Goal: Task Accomplishment & Management: Manage account settings

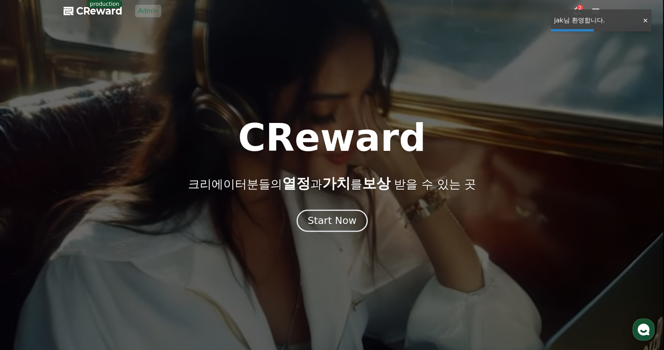
click at [339, 220] on div "Start Now" at bounding box center [332, 220] width 49 height 13
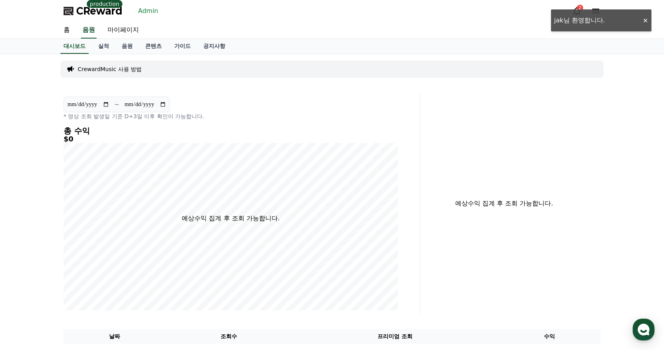
click at [150, 11] on link "Admin" at bounding box center [148, 11] width 26 height 13
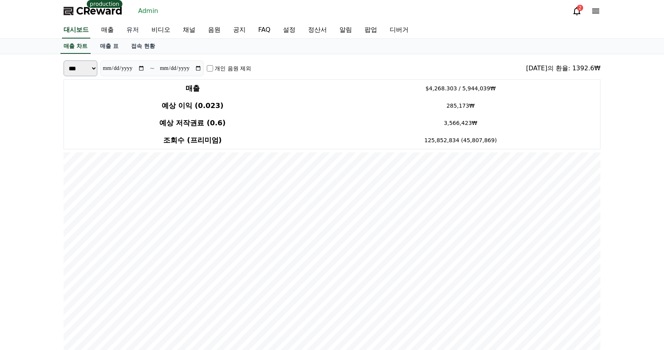
click at [137, 31] on link "유저" at bounding box center [132, 30] width 25 height 16
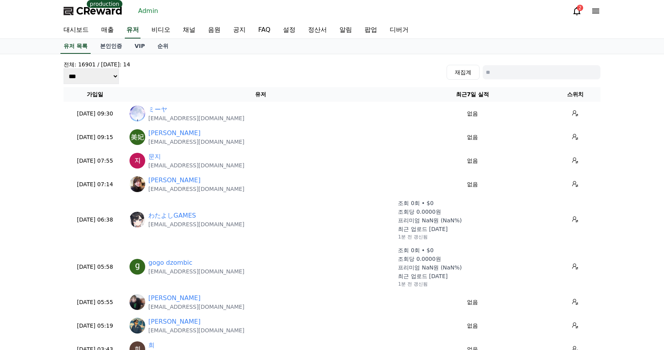
click at [148, 10] on link "Admin" at bounding box center [148, 11] width 26 height 13
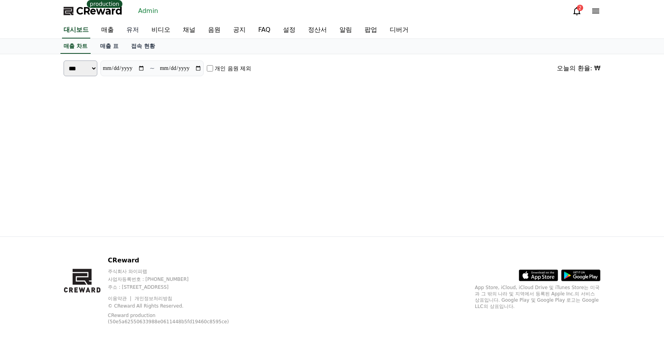
click at [135, 28] on link "유저" at bounding box center [132, 30] width 25 height 16
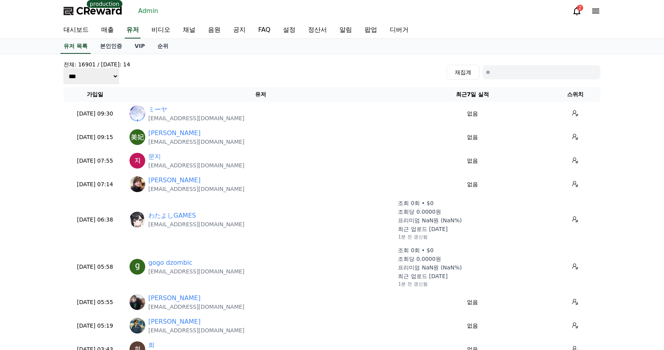
click at [506, 71] on input at bounding box center [542, 72] width 118 height 14
paste input "**********"
type input "**********"
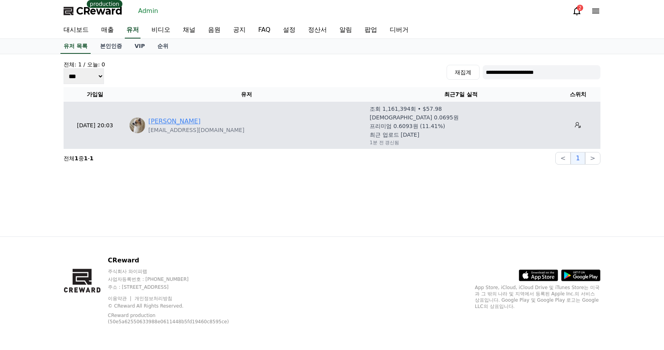
click at [201, 120] on link "[PERSON_NAME] [PERSON_NAME]" at bounding box center [174, 121] width 52 height 9
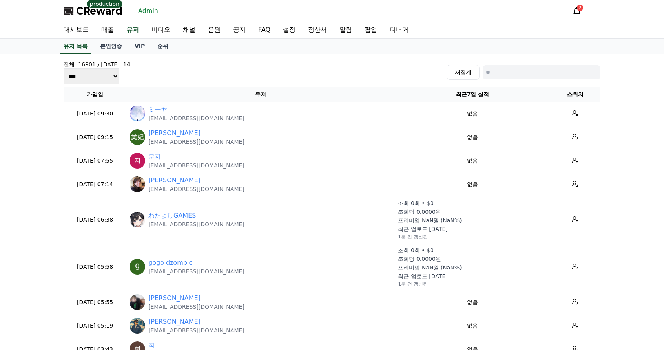
click at [522, 76] on input at bounding box center [542, 72] width 118 height 14
paste input "**********"
type input "**********"
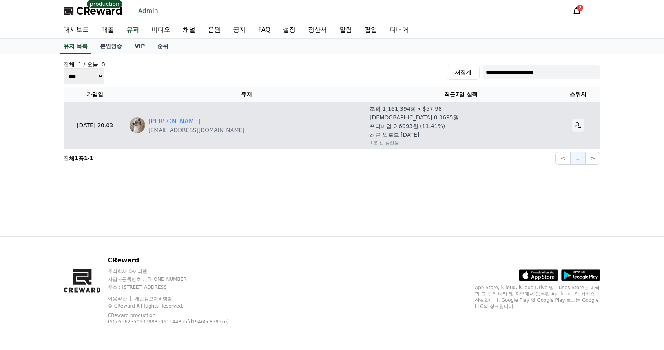
click at [575, 125] on icon at bounding box center [578, 125] width 6 height 6
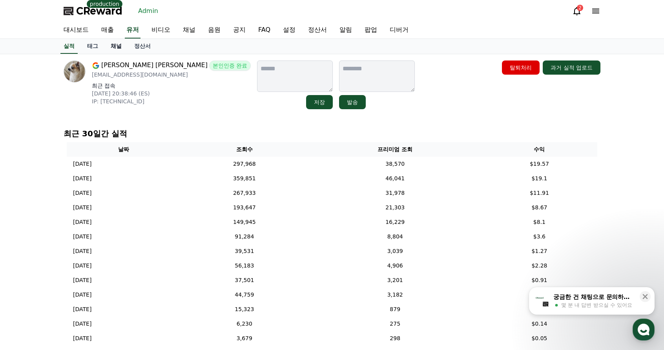
click at [119, 49] on link "채널" at bounding box center [116, 46] width 24 height 15
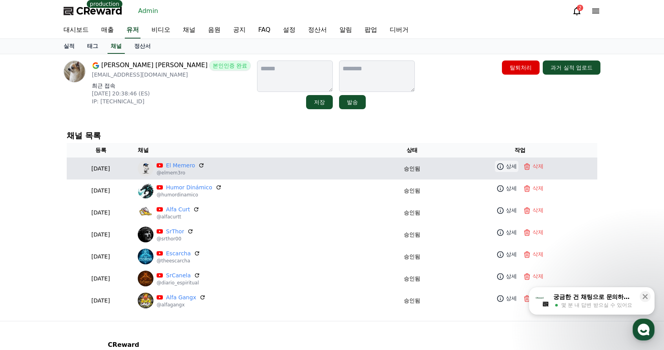
click at [509, 162] on p "상세" at bounding box center [511, 166] width 11 height 8
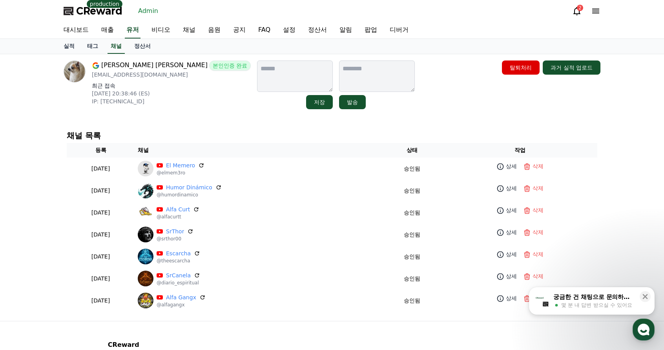
click at [97, 11] on span "CReward" at bounding box center [99, 11] width 46 height 13
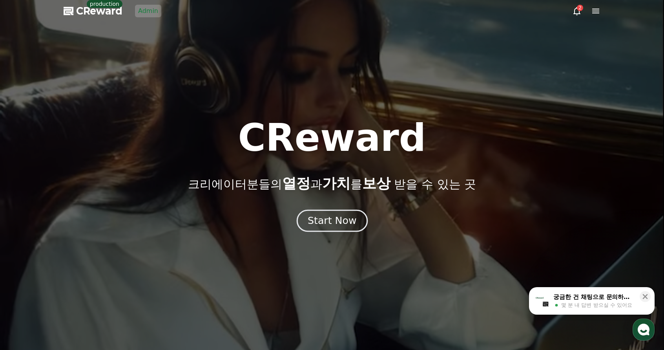
drag, startPoint x: 323, startPoint y: 207, endPoint x: 325, endPoint y: 217, distance: 9.8
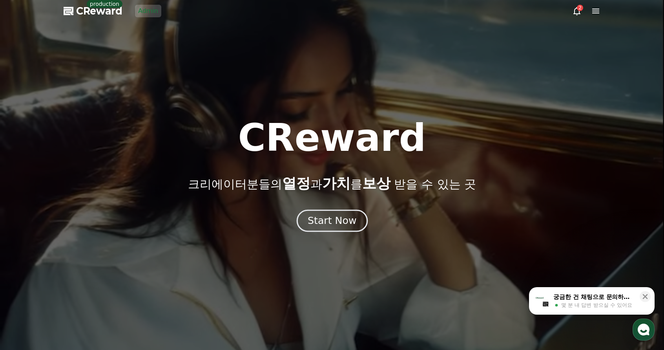
click at [323, 207] on div "CReward 크리에이터분들의 열정 과 가치 를 보상 받을 수 있는 곳 Start Now" at bounding box center [332, 175] width 664 height 112
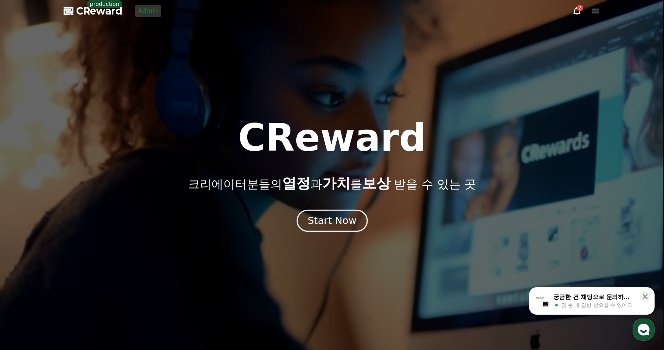
click at [326, 217] on div "Start Now" at bounding box center [332, 220] width 49 height 13
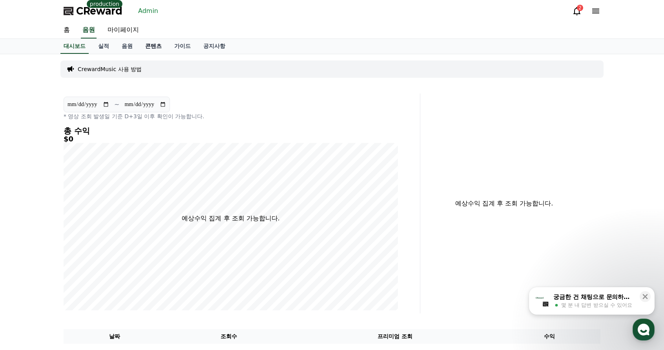
click at [151, 48] on link "콘텐츠" at bounding box center [153, 46] width 29 height 15
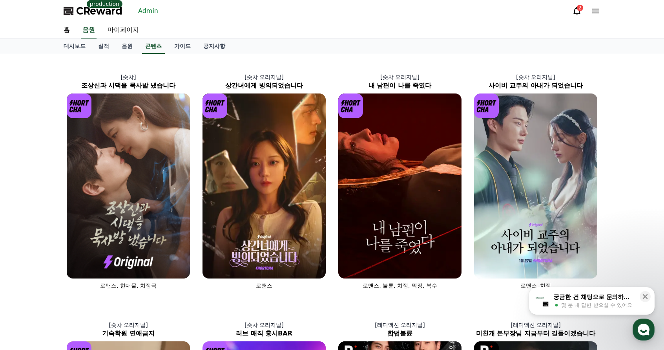
click at [153, 8] on link "Admin" at bounding box center [148, 11] width 26 height 13
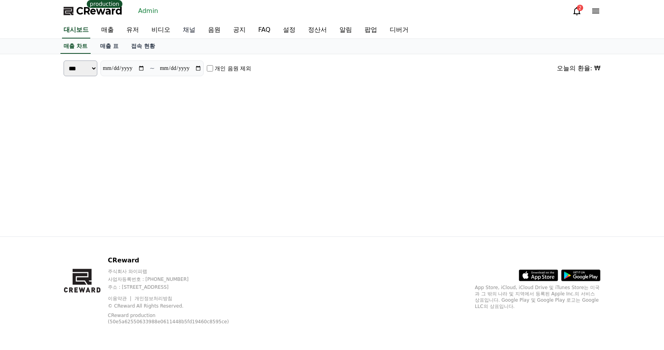
click at [192, 33] on link "채널" at bounding box center [189, 30] width 25 height 16
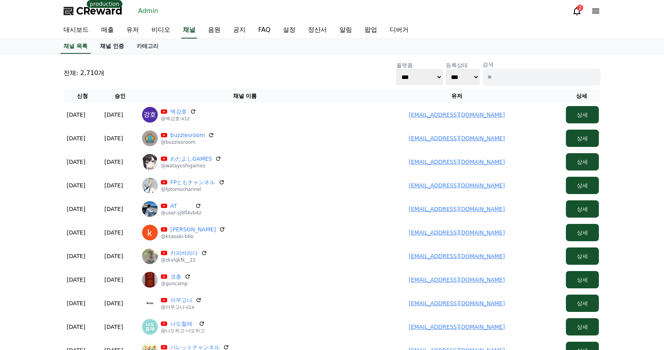
click at [121, 44] on link "채널 인증" at bounding box center [112, 46] width 37 height 15
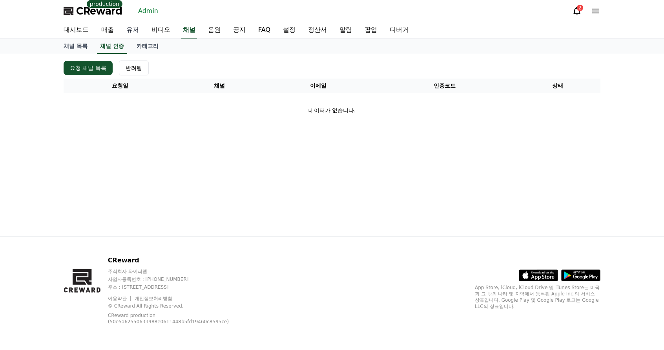
click at [136, 32] on link "유저" at bounding box center [132, 30] width 25 height 16
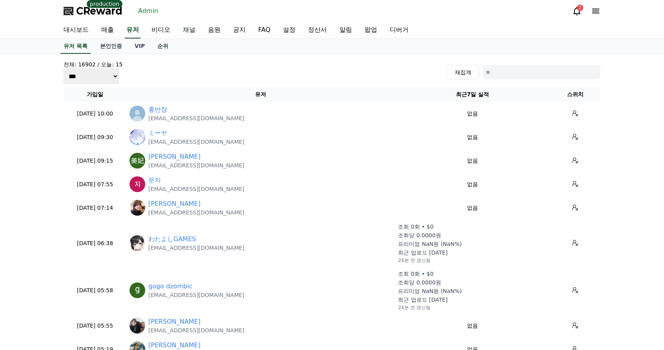
click at [193, 29] on link "채널" at bounding box center [189, 30] width 25 height 16
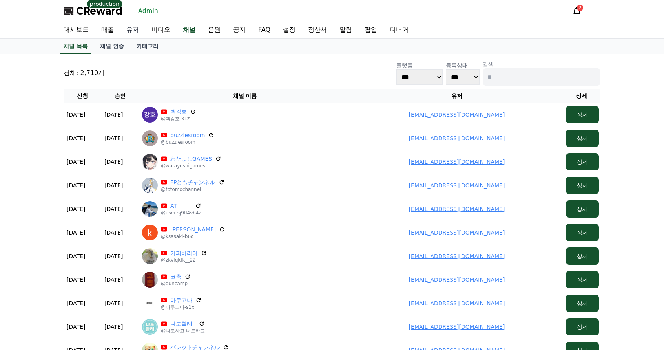
click at [126, 29] on link "유저" at bounding box center [132, 30] width 25 height 16
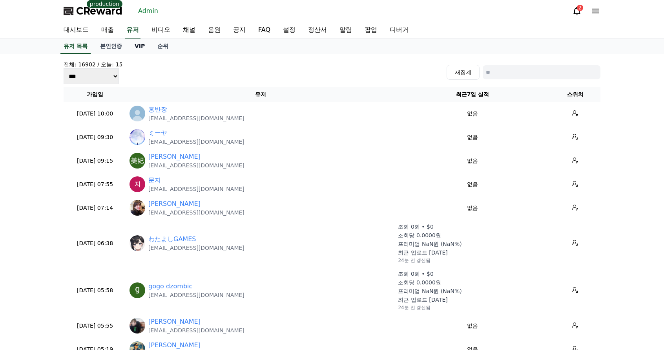
click at [135, 48] on link "VIP" at bounding box center [139, 46] width 23 height 15
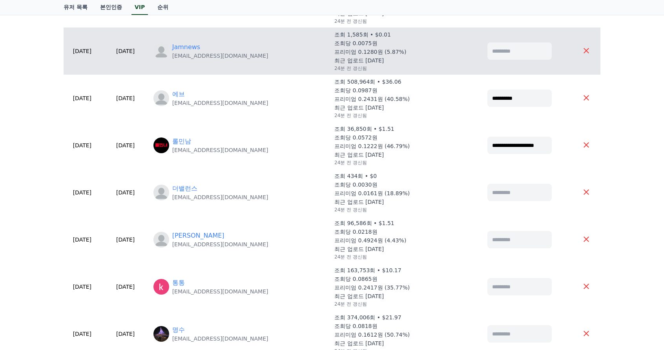
scroll to position [78, 0]
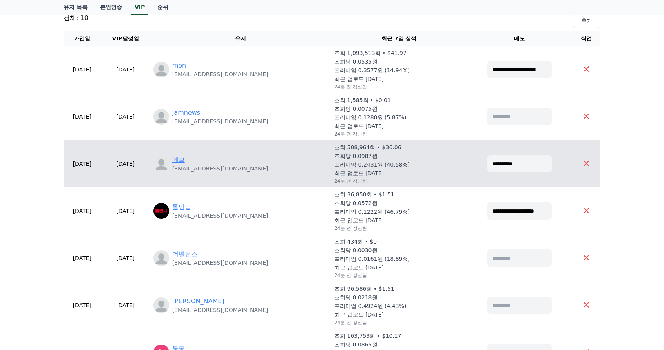
click at [185, 156] on link "에브" at bounding box center [178, 159] width 13 height 9
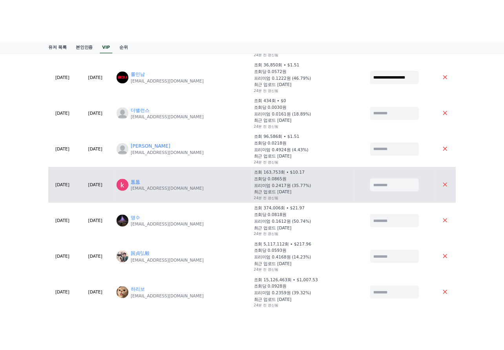
scroll to position [235, 0]
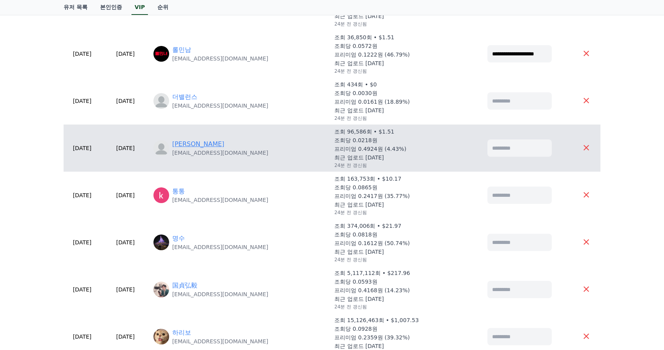
click at [201, 148] on link "[PERSON_NAME]" at bounding box center [198, 143] width 52 height 9
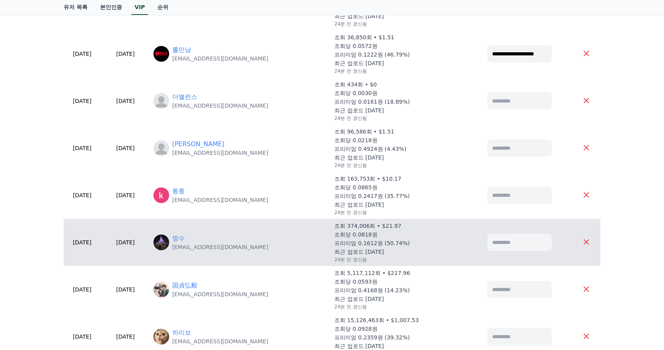
click at [208, 236] on div "명수" at bounding box center [220, 238] width 96 height 9
click at [185, 237] on link "명수" at bounding box center [178, 238] width 13 height 9
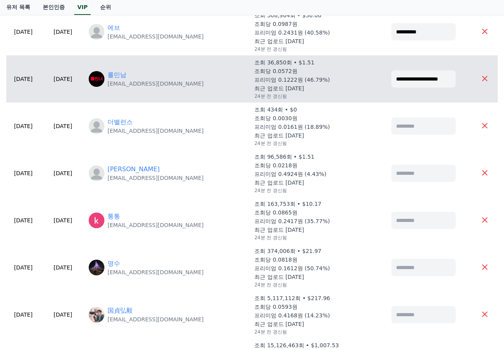
scroll to position [196, 0]
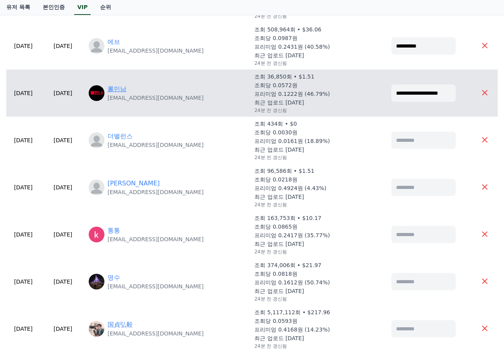
click at [126, 89] on link "롤민남" at bounding box center [117, 88] width 19 height 9
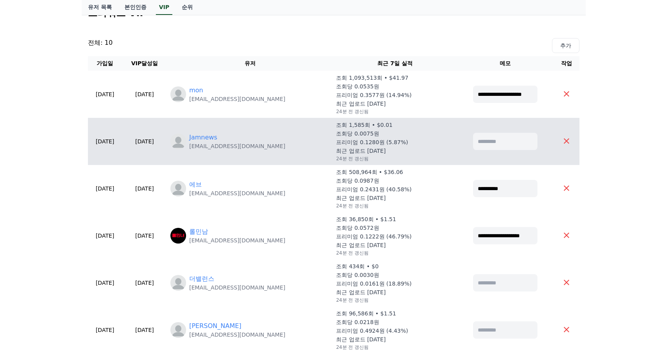
scroll to position [0, 0]
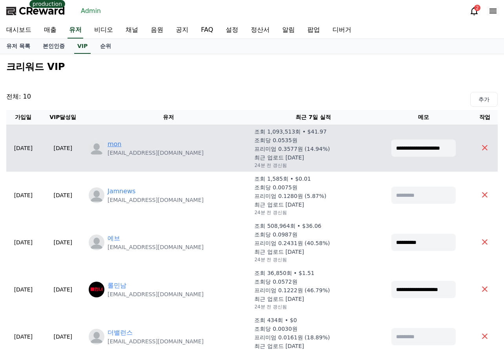
click at [122, 142] on link "mon" at bounding box center [115, 143] width 14 height 9
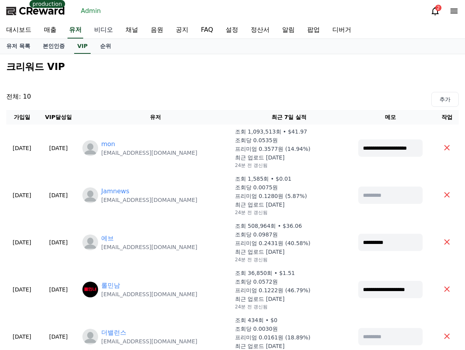
drag, startPoint x: 119, startPoint y: 29, endPoint x: 130, endPoint y: 29, distance: 10.6
click at [119, 29] on div "대시보드 매출 유저 비디오 채널 음원 공지 FAQ 설정 정산서 알림 팝업 디버거" at bounding box center [232, 30] width 465 height 16
click at [130, 29] on link "채널" at bounding box center [131, 30] width 25 height 16
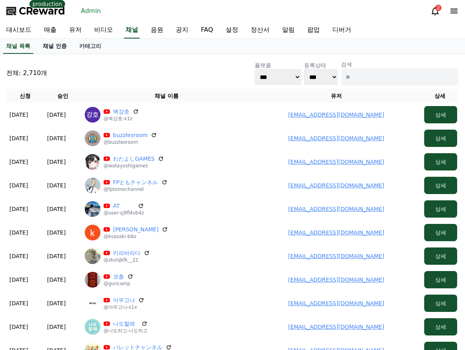
click at [50, 48] on link "채널 인증" at bounding box center [55, 46] width 37 height 15
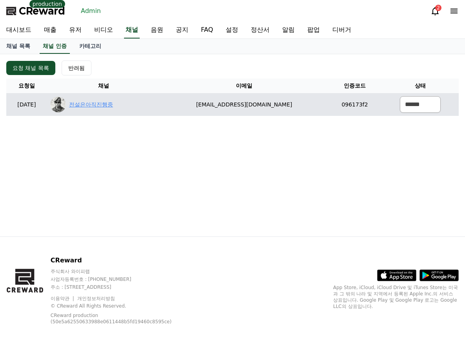
click at [110, 100] on link "전설은아직진행중" at bounding box center [91, 104] width 44 height 8
click at [100, 108] on link "전설은아직진행중" at bounding box center [91, 104] width 44 height 8
drag, startPoint x: 306, startPoint y: 106, endPoint x: 297, endPoint y: 111, distance: 9.9
click at [210, 108] on td "[EMAIL_ADDRESS][DOMAIN_NAME]" at bounding box center [244, 104] width 168 height 23
copy td "[EMAIL_ADDRESS][DOMAIN_NAME]"
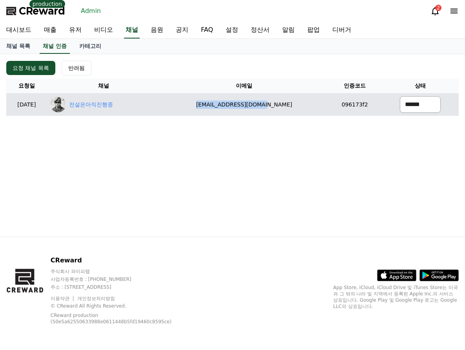
click at [400, 108] on select "****** *** ***" at bounding box center [420, 104] width 41 height 16
select select "********"
click at [400, 96] on select "****** *** ***" at bounding box center [420, 104] width 41 height 16
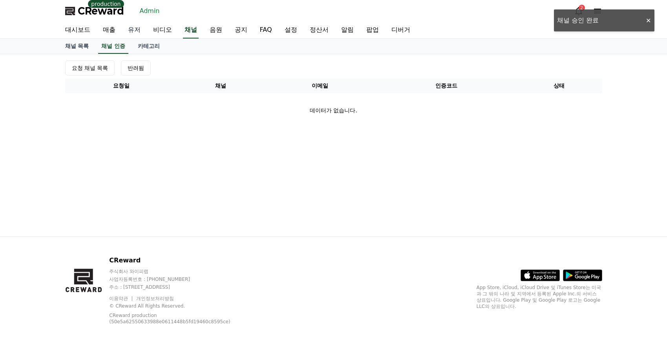
click at [133, 26] on link "유저" at bounding box center [134, 30] width 25 height 16
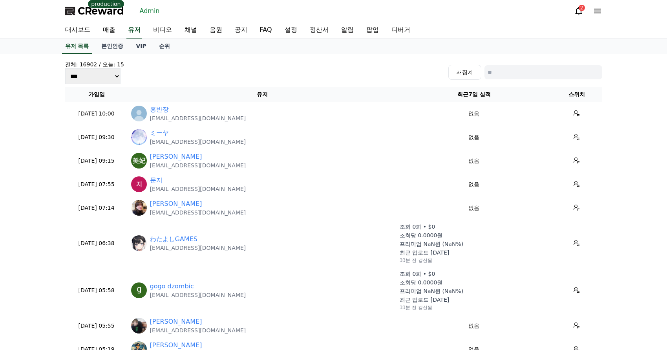
drag, startPoint x: 518, startPoint y: 73, endPoint x: 509, endPoint y: 69, distance: 9.6
click at [518, 73] on input at bounding box center [543, 72] width 118 height 14
paste input "**********"
type input "**********"
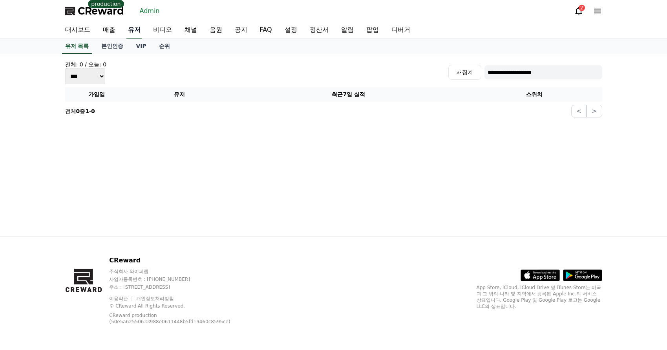
click at [134, 26] on link "유저" at bounding box center [134, 30] width 16 height 16
click at [520, 74] on input "**********" at bounding box center [543, 72] width 118 height 14
click at [111, 13] on span "CReward" at bounding box center [101, 11] width 46 height 13
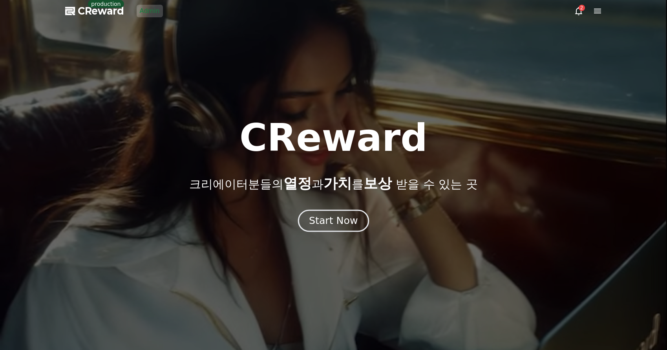
click at [331, 222] on div "Start Now" at bounding box center [333, 220] width 49 height 13
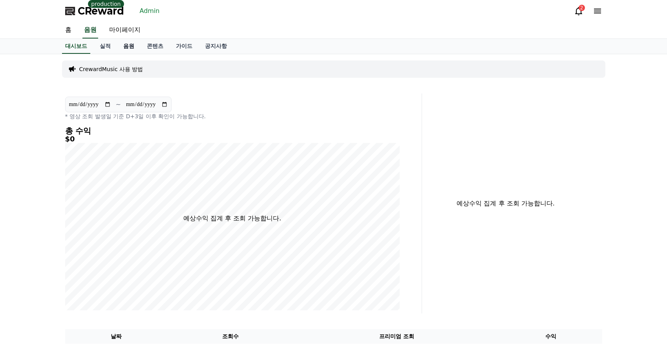
click at [129, 50] on link "음원" at bounding box center [129, 46] width 24 height 15
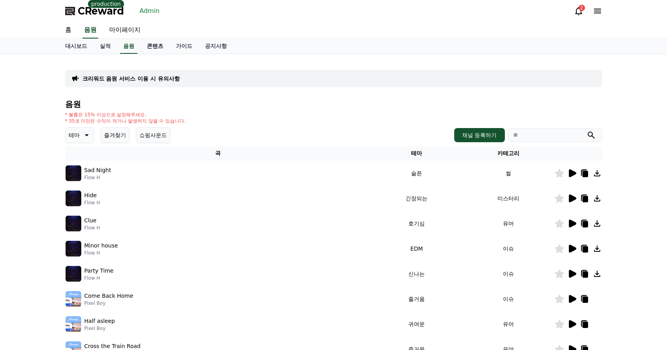
click at [157, 47] on link "콘텐츠" at bounding box center [155, 46] width 29 height 15
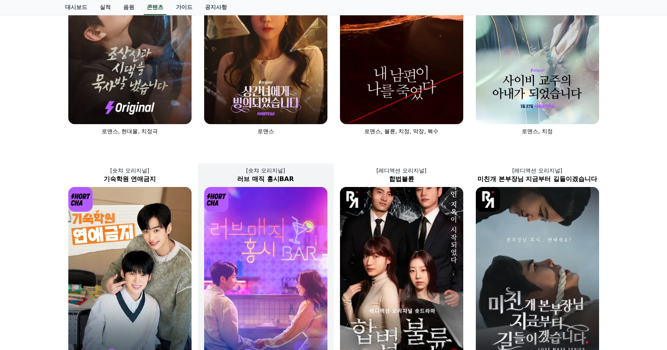
scroll to position [157, 0]
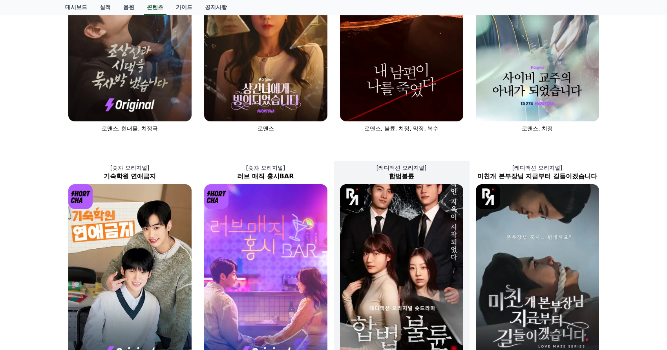
click at [400, 211] on img at bounding box center [401, 276] width 123 height 185
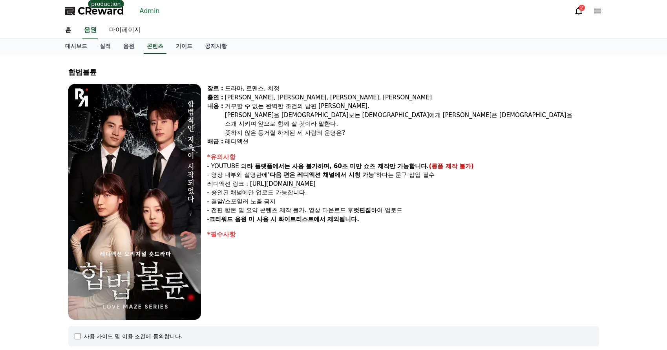
click at [466, 276] on div "장르 : 드라마, 로맨스, 치정 출연 : [PERSON_NAME], [PERSON_NAME], [PERSON_NAME], [PERSON_NAM…" at bounding box center [403, 201] width 392 height 235
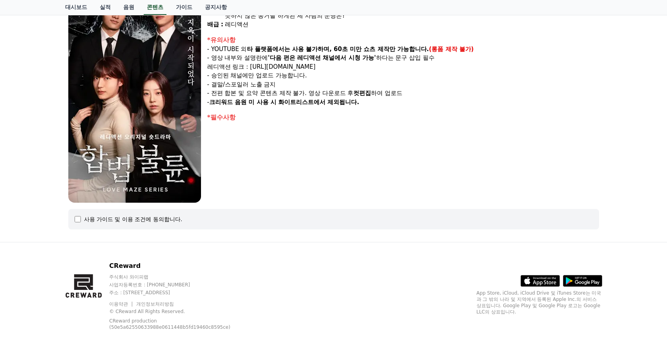
scroll to position [122, 0]
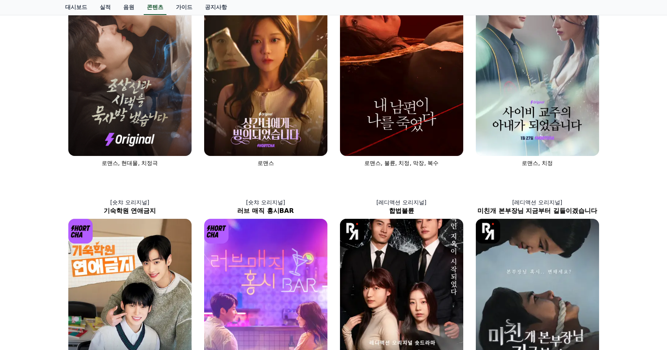
scroll to position [157, 0]
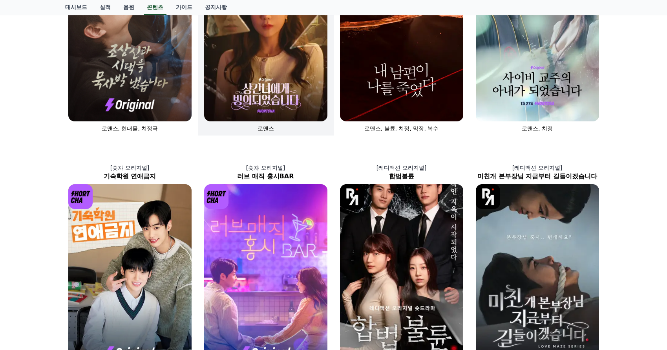
click at [209, 94] on img at bounding box center [265, 28] width 123 height 185
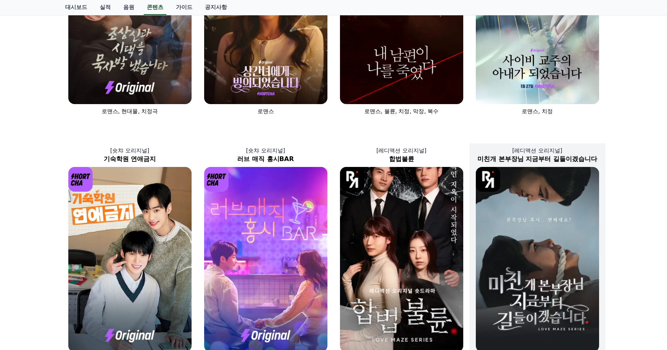
scroll to position [275, 0]
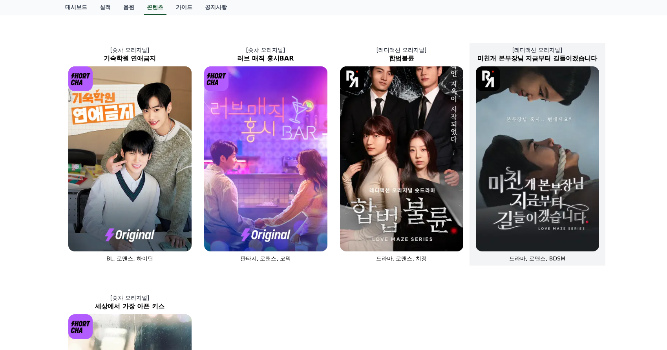
click at [507, 172] on img at bounding box center [537, 158] width 123 height 185
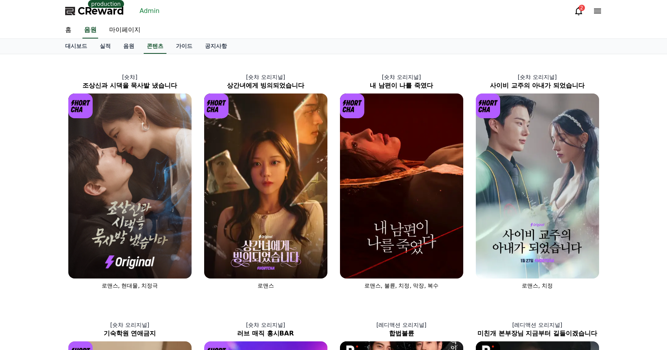
click at [155, 9] on link "Admin" at bounding box center [150, 11] width 26 height 13
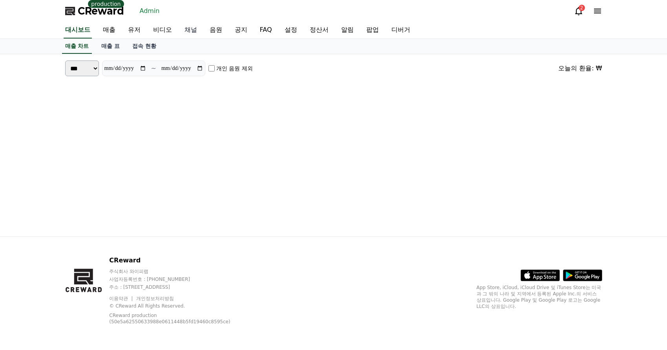
click at [197, 29] on link "채널" at bounding box center [190, 30] width 25 height 16
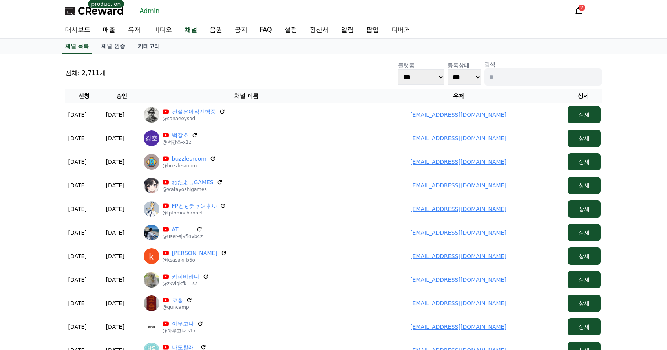
click at [526, 74] on input at bounding box center [543, 76] width 118 height 17
paste input "***"
type input "***"
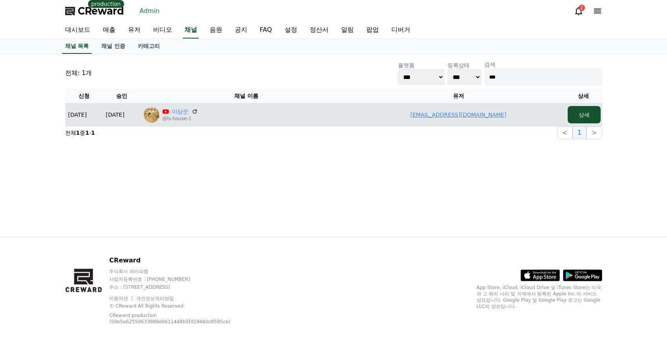
drag, startPoint x: 514, startPoint y: 115, endPoint x: 418, endPoint y: 115, distance: 96.2
click at [418, 115] on td "[EMAIL_ADDRESS][DOMAIN_NAME]" at bounding box center [458, 115] width 212 height 24
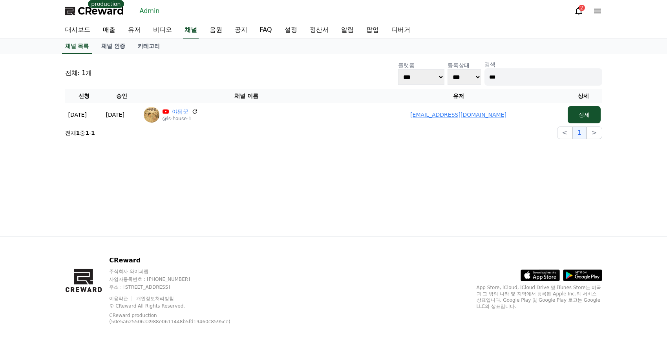
copy link "[EMAIL_ADDRESS][DOMAIN_NAME]"
click at [481, 76] on div "플랫폼 *** ***** **** 등록상태 *** *** 검색 ***" at bounding box center [500, 72] width 204 height 25
click at [505, 77] on input "***" at bounding box center [543, 76] width 118 height 17
click at [137, 27] on link "유저" at bounding box center [134, 30] width 25 height 16
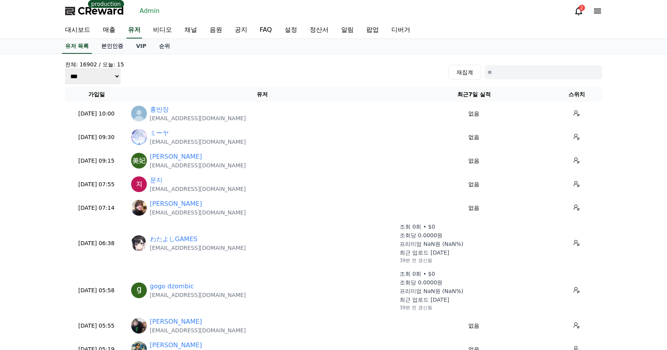
click at [526, 80] on div "전체: 16902 / 오늘: 15 *** *** *** 재집계" at bounding box center [333, 72] width 537 height 24
click at [538, 75] on input at bounding box center [543, 72] width 118 height 14
paste input "**********"
type input "**********"
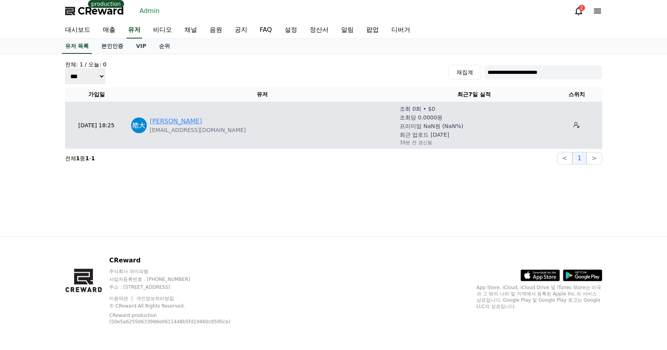
click at [167, 124] on link "[PERSON_NAME]" at bounding box center [176, 121] width 52 height 9
click at [573, 122] on icon at bounding box center [576, 125] width 6 height 6
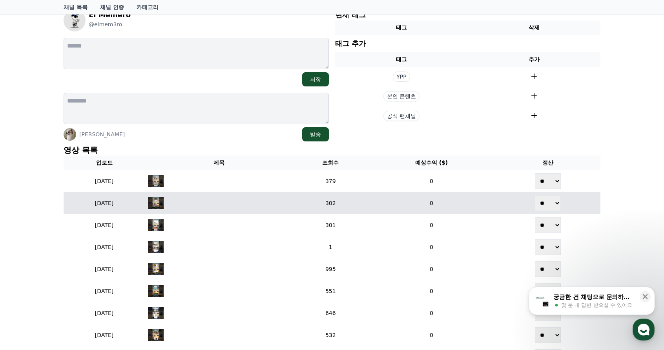
scroll to position [66, 0]
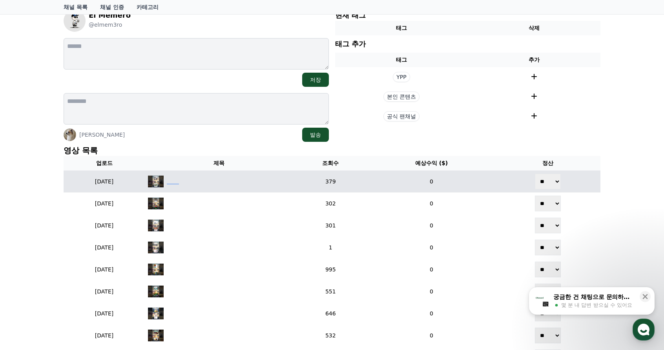
click at [210, 183] on div "‎ ‎ ‎ ‎ ‎ ‎ ‎ ‎" at bounding box center [219, 181] width 142 height 12
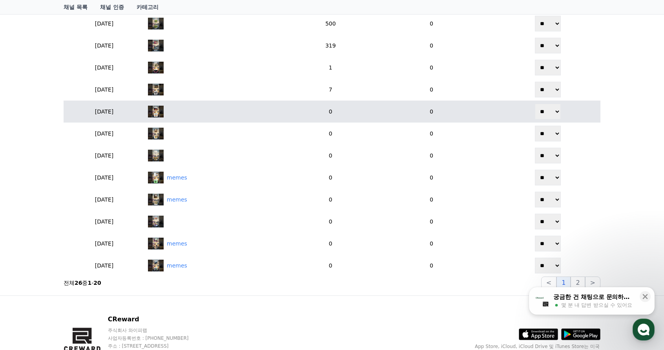
scroll to position [458, 0]
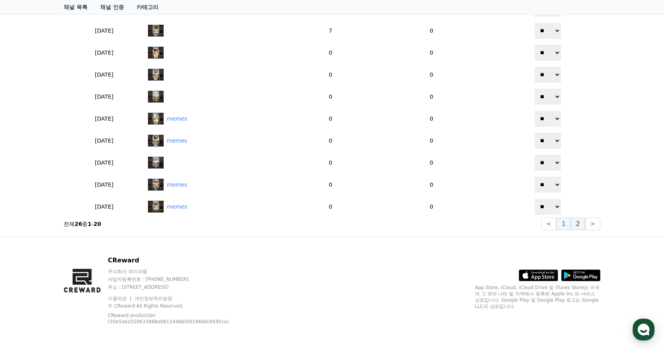
click at [585, 226] on button "2" at bounding box center [592, 223] width 15 height 13
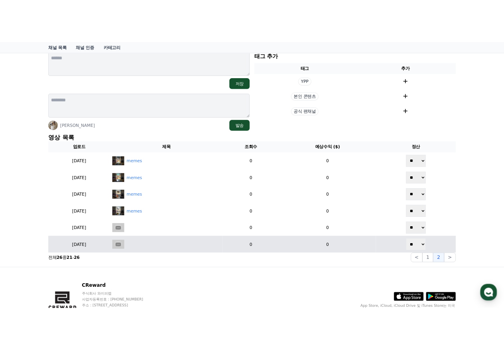
scroll to position [150, 0]
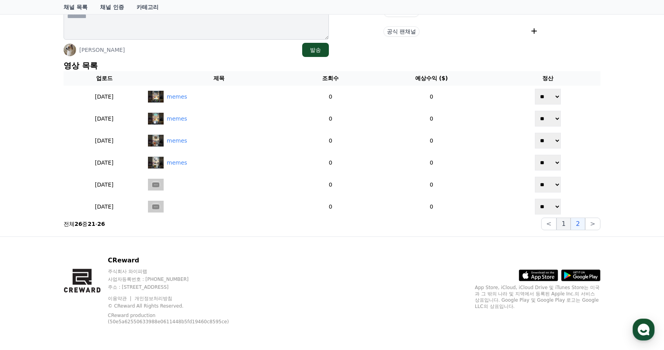
click at [565, 228] on button "1" at bounding box center [564, 223] width 14 height 13
